Goal: Task Accomplishment & Management: Manage account settings

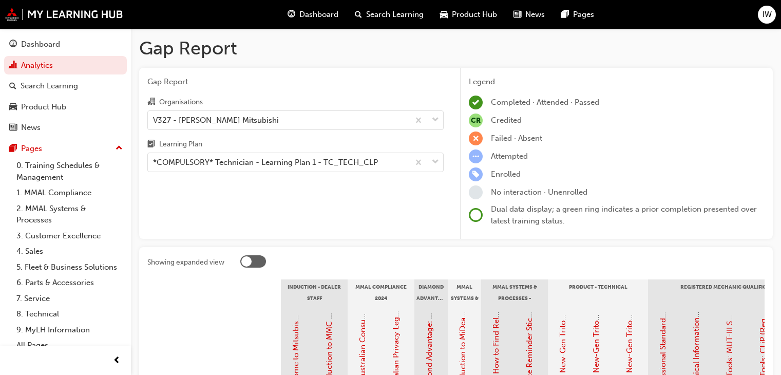
scroll to position [285, 0]
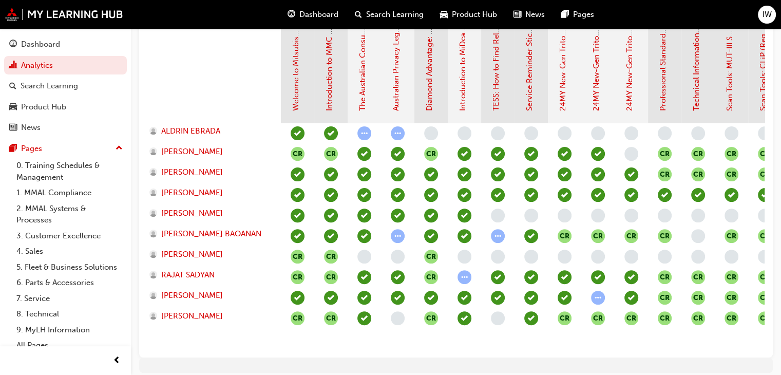
click at [766, 14] on span "IW" at bounding box center [767, 15] width 9 height 12
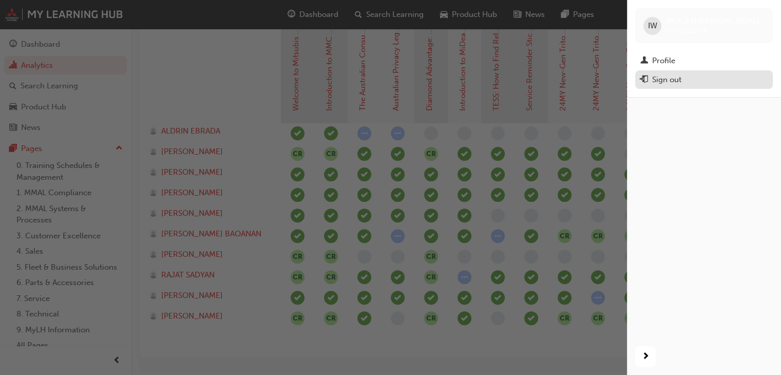
click at [668, 81] on div "Sign out" at bounding box center [666, 80] width 29 height 12
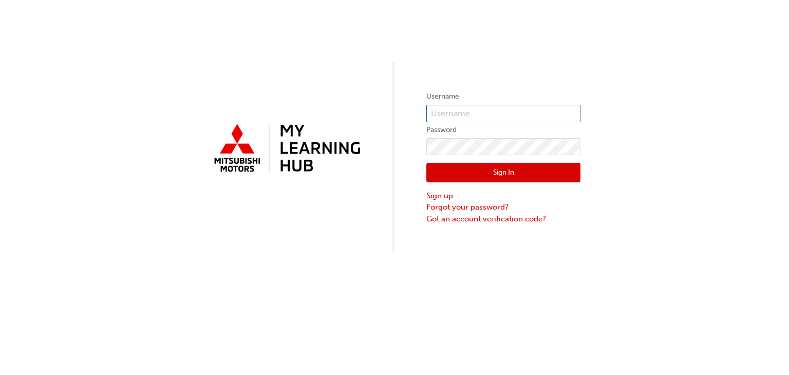
type input "0005331768"
click at [424, 146] on div "Username 0005331768 Password Sign In Sign up Forgot your password? Got an accou…" at bounding box center [394, 126] width 789 height 252
click at [455, 171] on button "Sign In" at bounding box center [503, 173] width 154 height 20
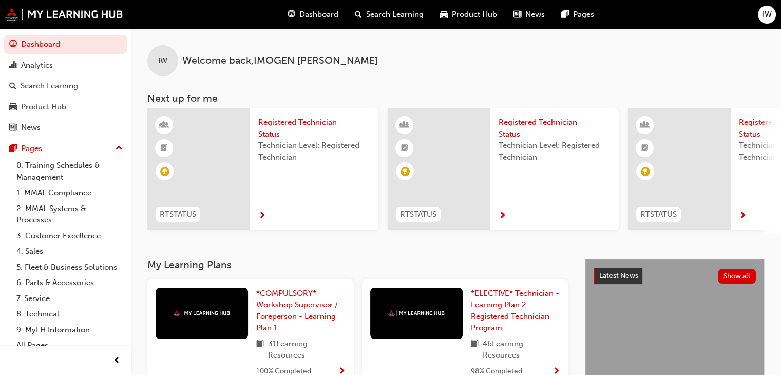
click at [772, 7] on div "IW" at bounding box center [767, 15] width 18 height 18
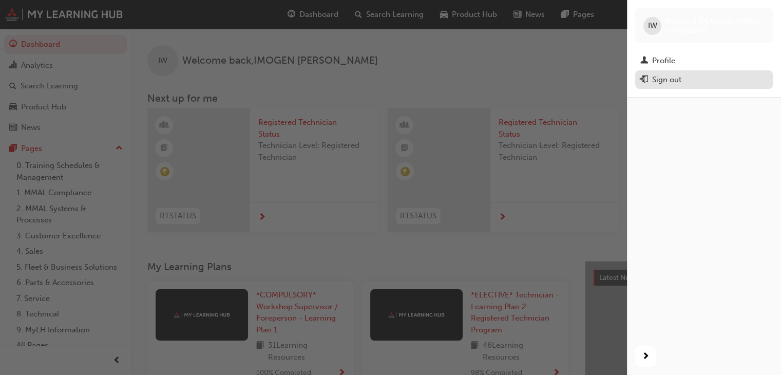
click at [681, 88] on button "Sign out" at bounding box center [705, 79] width 138 height 19
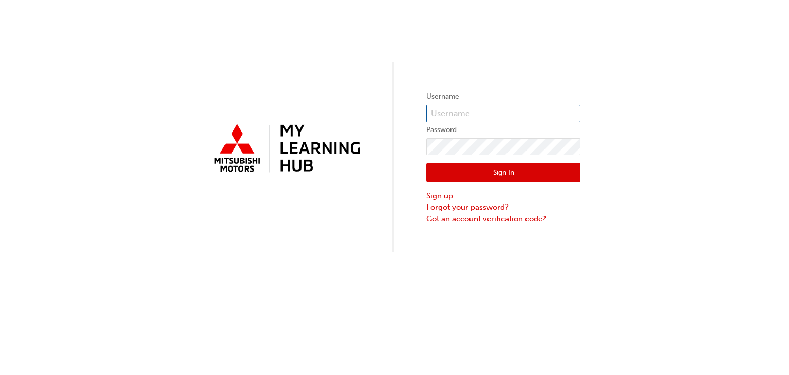
type input "0005331768"
